Goal: Information Seeking & Learning: Learn about a topic

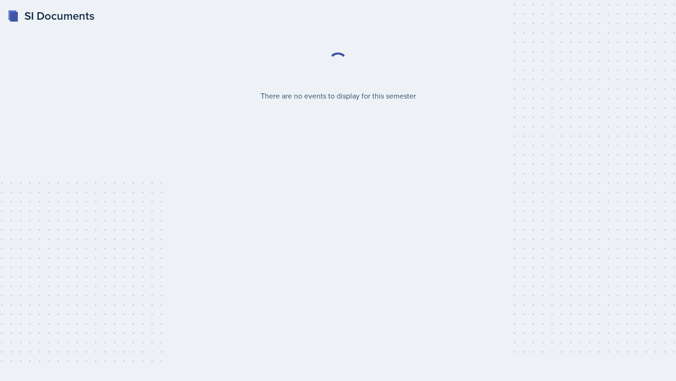
select select "986fdc3e-2246-4ffd-9cb8-78666de4ebed"
click at [368, 101] on select "Select Semester Fall 2025 Spring 2025 Fall 2024 Spring 2024 Fall 2023 Spring 20…" at bounding box center [338, 102] width 79 height 20
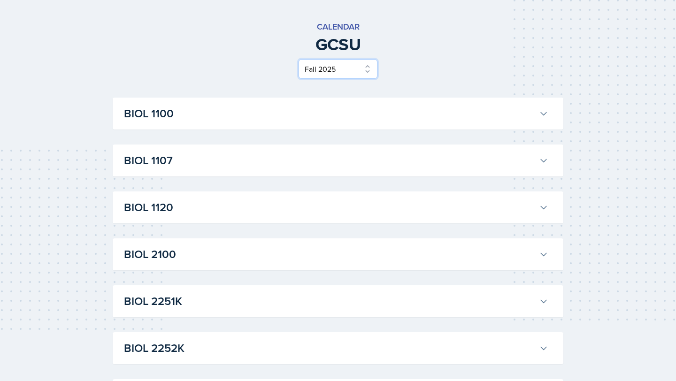
scroll to position [38, 0]
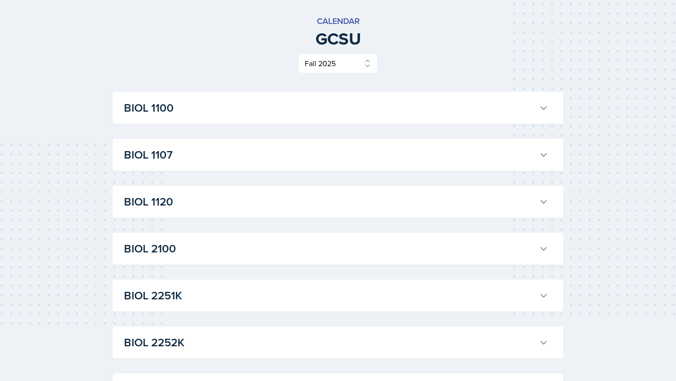
click at [337, 117] on button "BIOL 1100" at bounding box center [336, 108] width 428 height 21
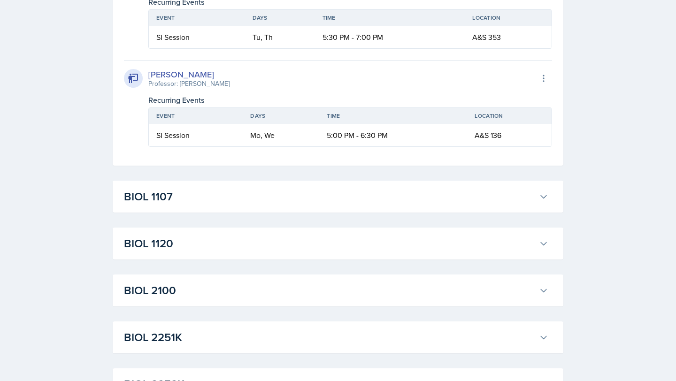
scroll to position [603, 0]
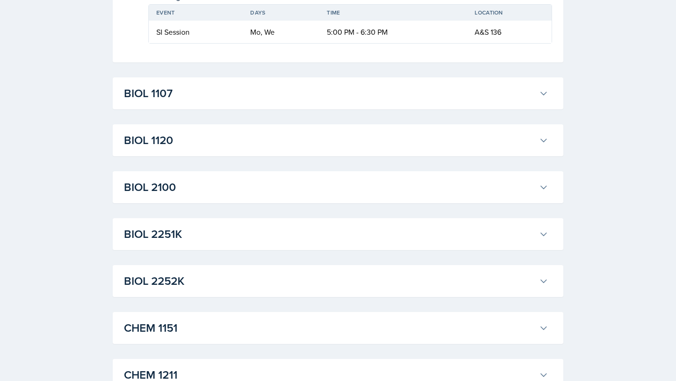
click at [302, 92] on h3 "BIOL 1107" at bounding box center [329, 93] width 411 height 17
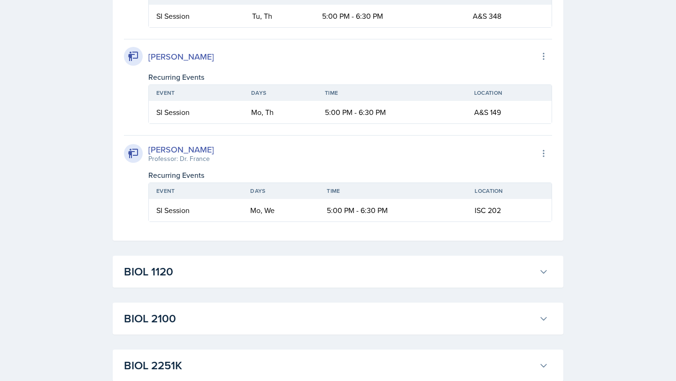
scroll to position [1074, 0]
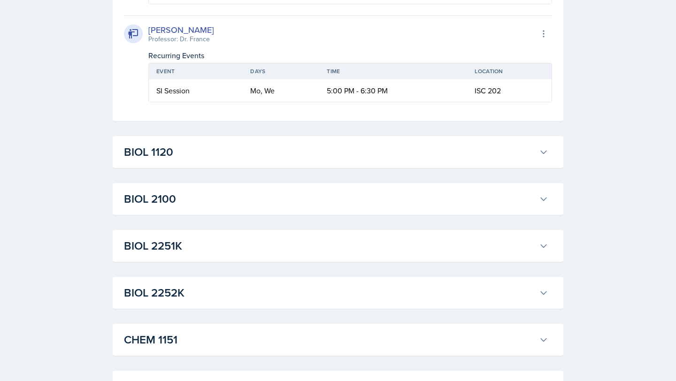
click at [267, 150] on h3 "BIOL 1120" at bounding box center [329, 152] width 411 height 17
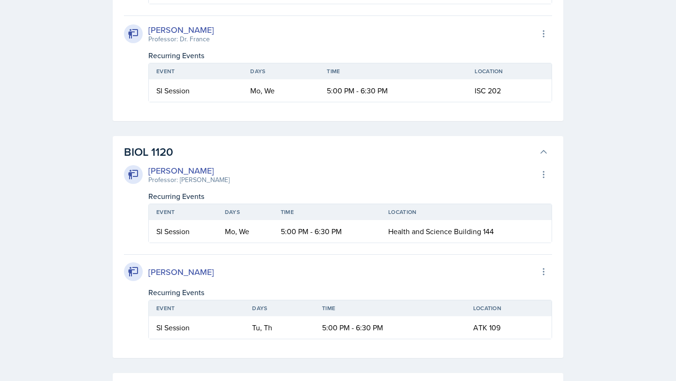
click at [267, 150] on h3 "BIOL 1120" at bounding box center [329, 152] width 411 height 17
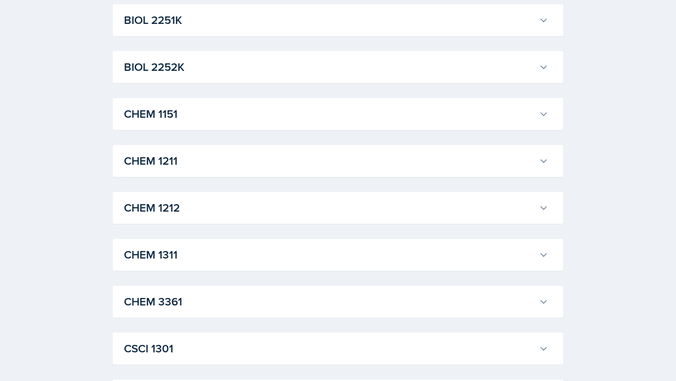
scroll to position [1330, 0]
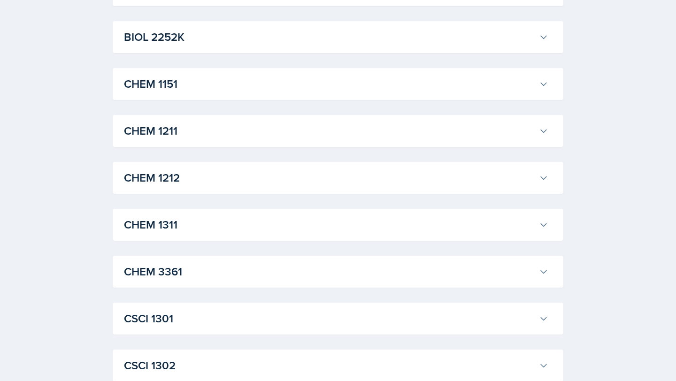
click at [313, 126] on h3 "CHEM 1211" at bounding box center [329, 131] width 411 height 17
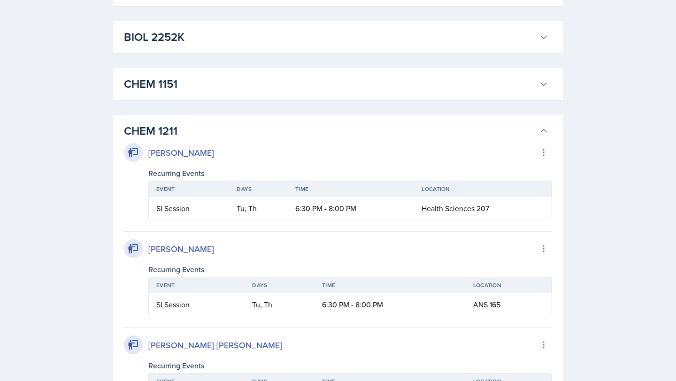
click at [313, 126] on h3 "CHEM 1211" at bounding box center [329, 131] width 411 height 17
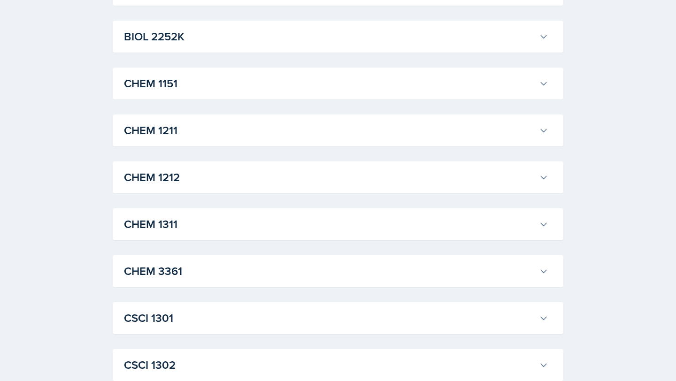
scroll to position [1343, 0]
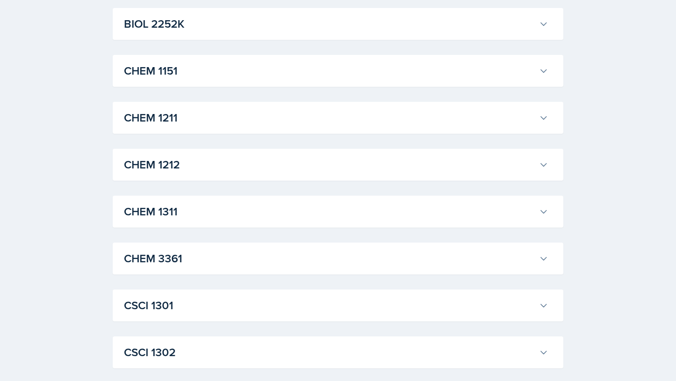
click at [249, 250] on h3 "CHEM 3361" at bounding box center [329, 258] width 411 height 17
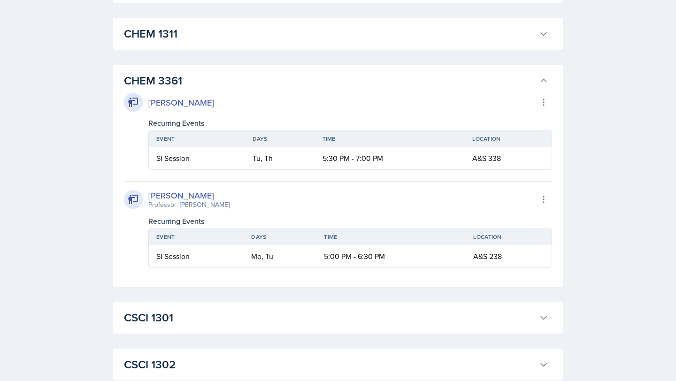
scroll to position [1522, 0]
click at [325, 69] on button "CHEM 3361" at bounding box center [336, 79] width 428 height 21
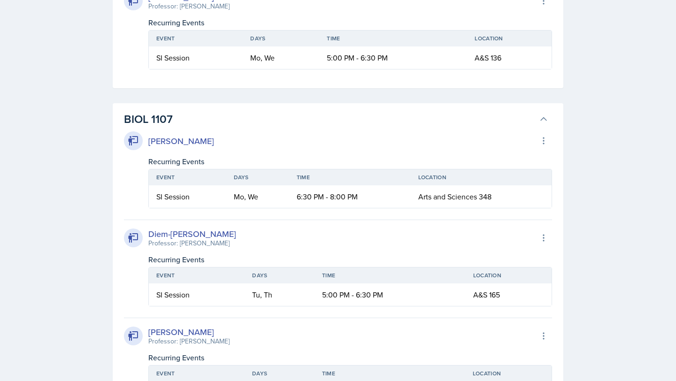
scroll to position [0, 0]
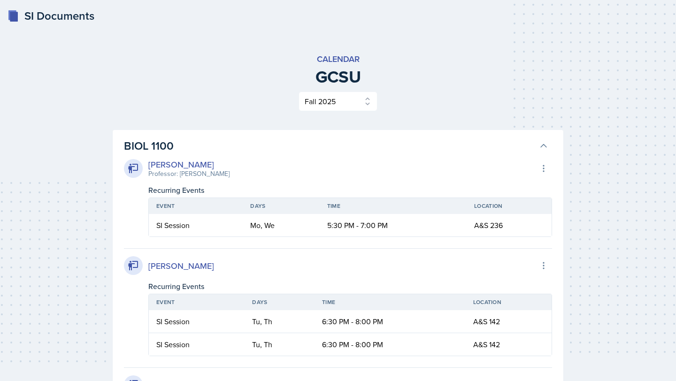
click at [299, 138] on h3 "BIOL 1100" at bounding box center [329, 146] width 411 height 17
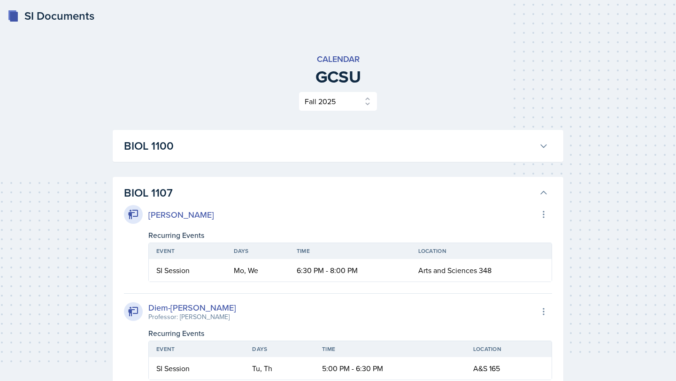
click at [282, 189] on h3 "BIOL 1107" at bounding box center [329, 192] width 411 height 17
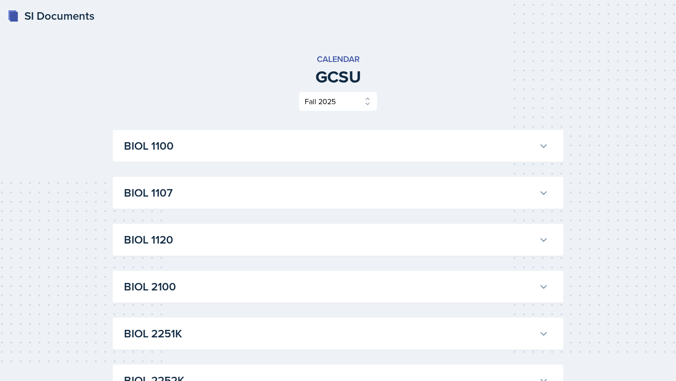
click at [250, 235] on h3 "BIOL 1120" at bounding box center [329, 239] width 411 height 17
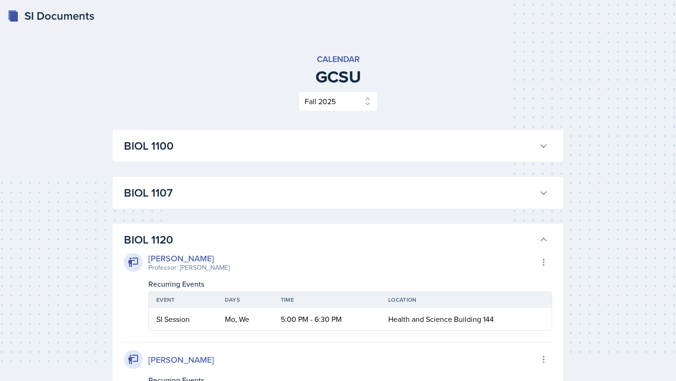
click at [246, 232] on h3 "BIOL 1120" at bounding box center [329, 239] width 411 height 17
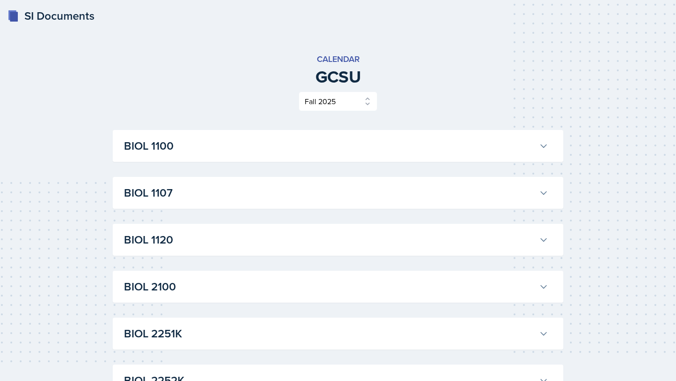
click at [267, 202] on button "BIOL 1107" at bounding box center [336, 193] width 428 height 21
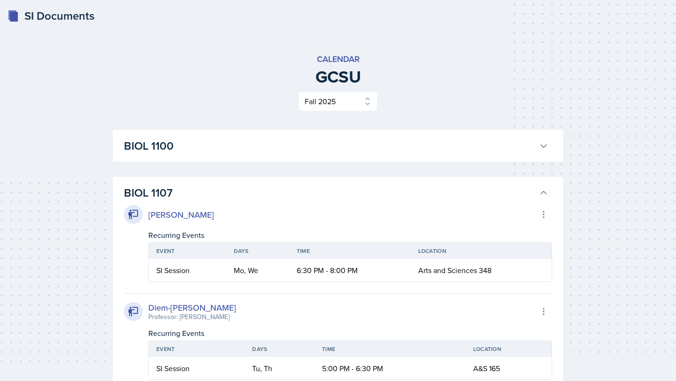
click at [267, 193] on h3 "BIOL 1107" at bounding box center [329, 192] width 411 height 17
